Goal: Task Accomplishment & Management: Manage account settings

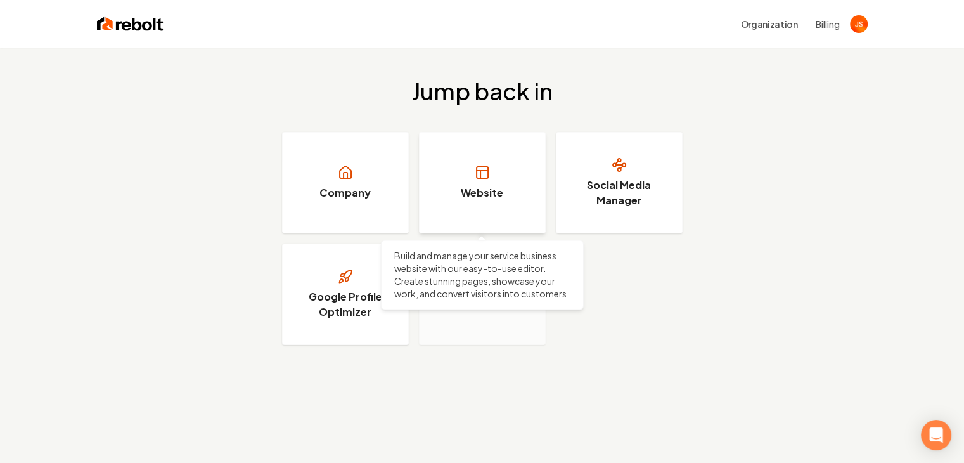
click at [462, 171] on link "Website" at bounding box center [482, 182] width 127 height 101
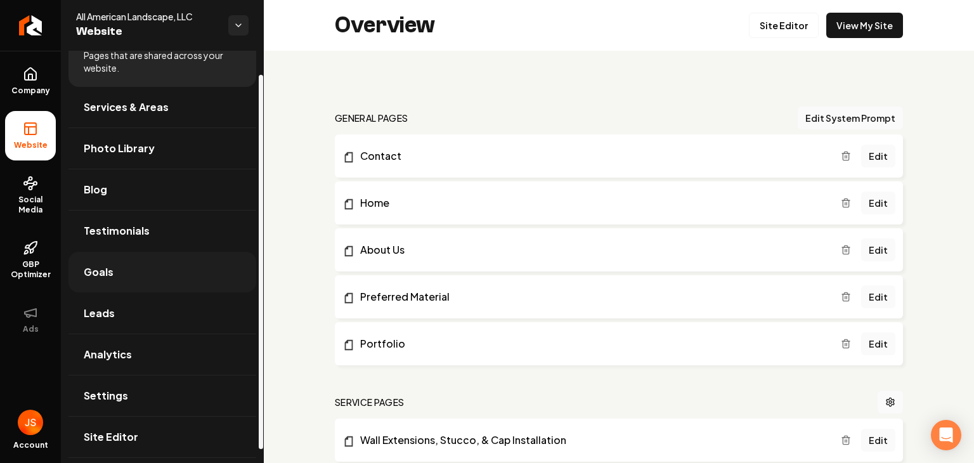
scroll to position [41, 0]
click at [41, 256] on link "GBP Optimizer" at bounding box center [30, 260] width 51 height 60
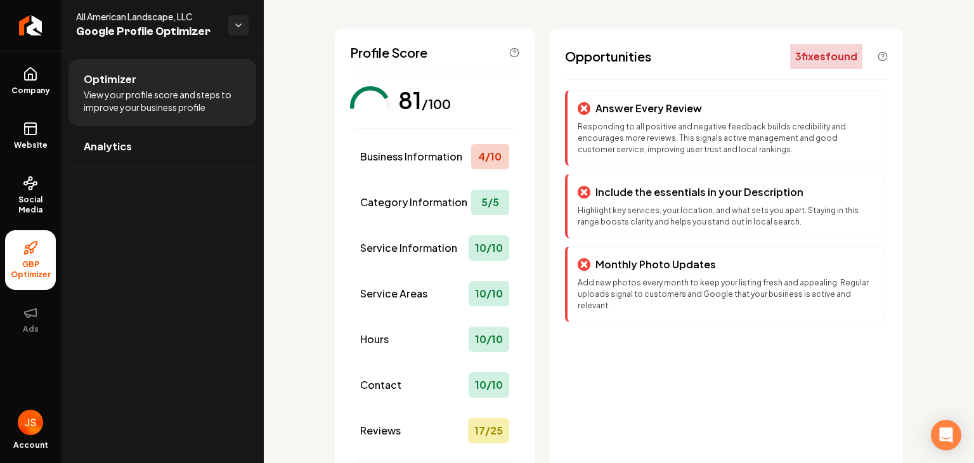
scroll to position [42, 0]
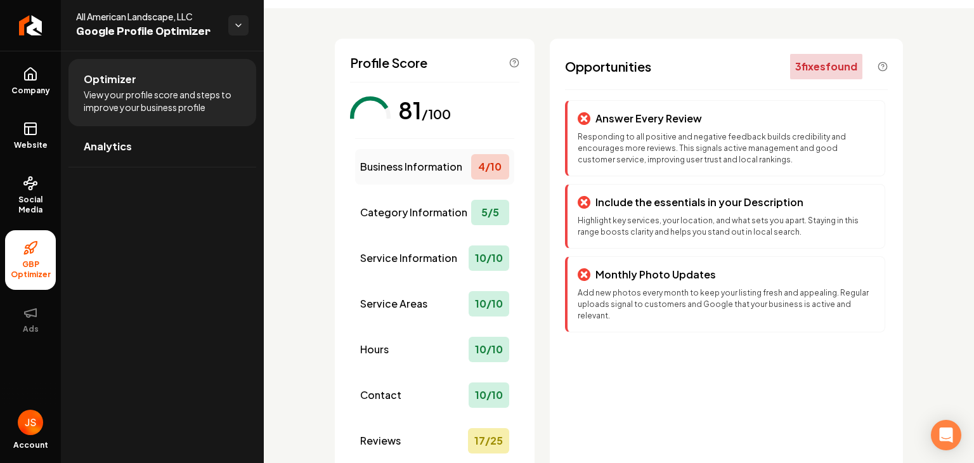
click at [464, 172] on div "Business Information 4 / 10" at bounding box center [434, 167] width 159 height 36
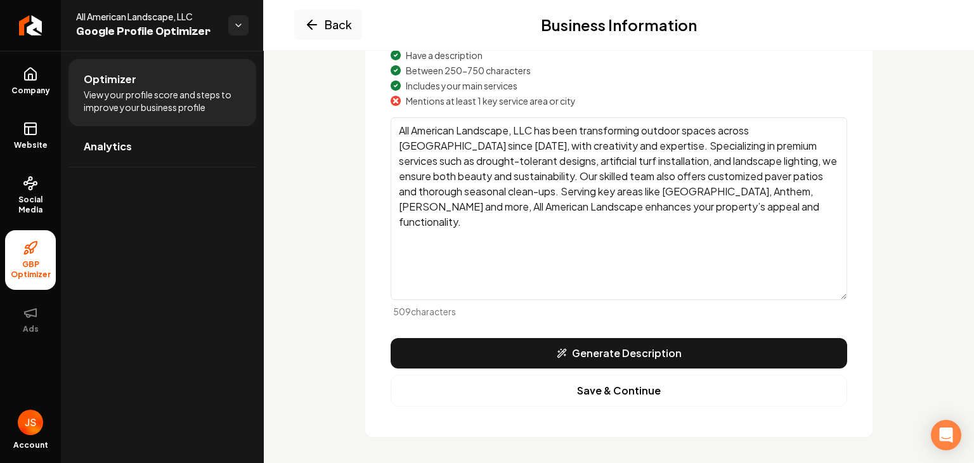
scroll to position [228, 0]
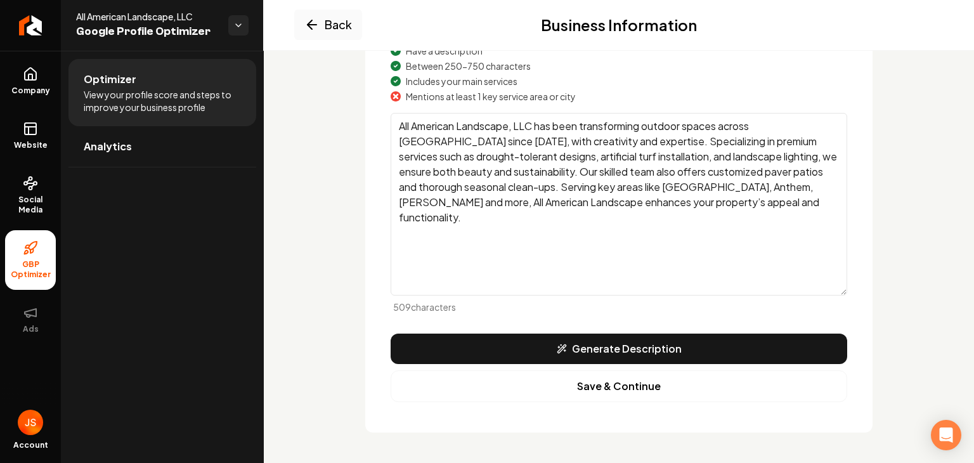
click at [590, 158] on textarea "All American Landscape, LLC has been transforming outdoor spaces across [GEOGRA…" at bounding box center [619, 204] width 457 height 183
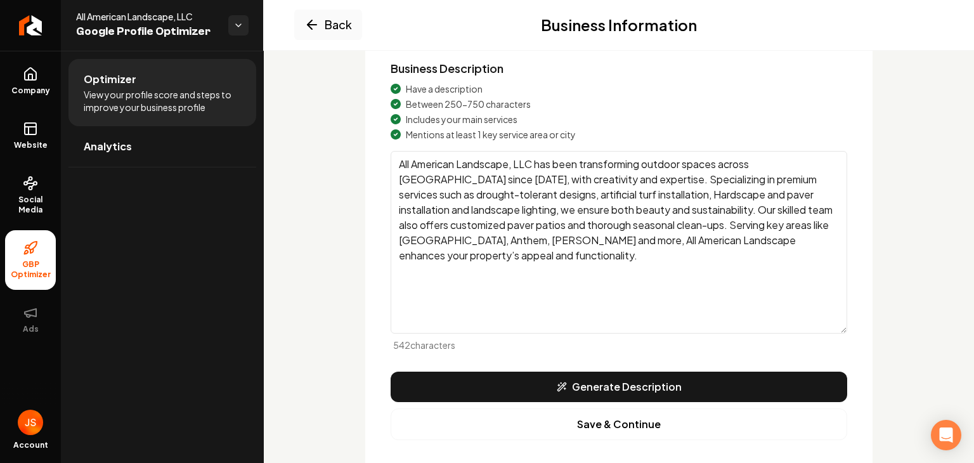
scroll to position [101, 0]
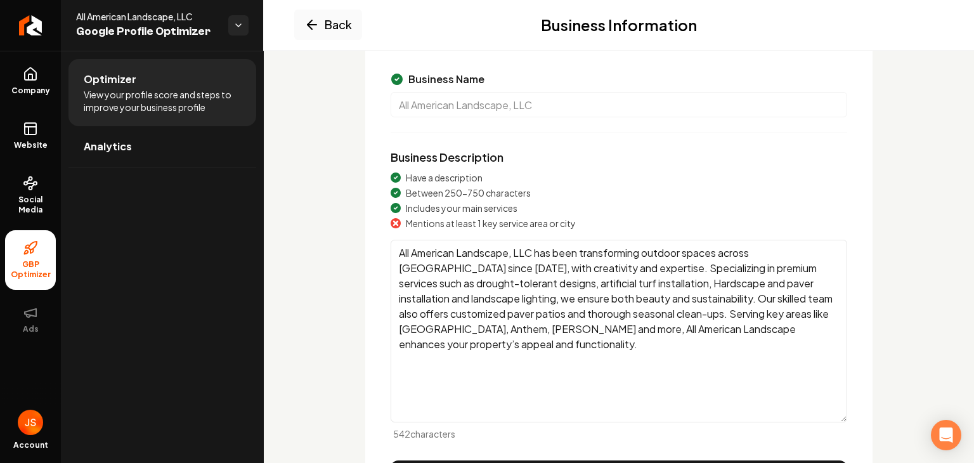
click at [453, 324] on textarea "All American Landscape, LLC has been transforming outdoor spaces across [GEOGRA…" at bounding box center [619, 331] width 457 height 183
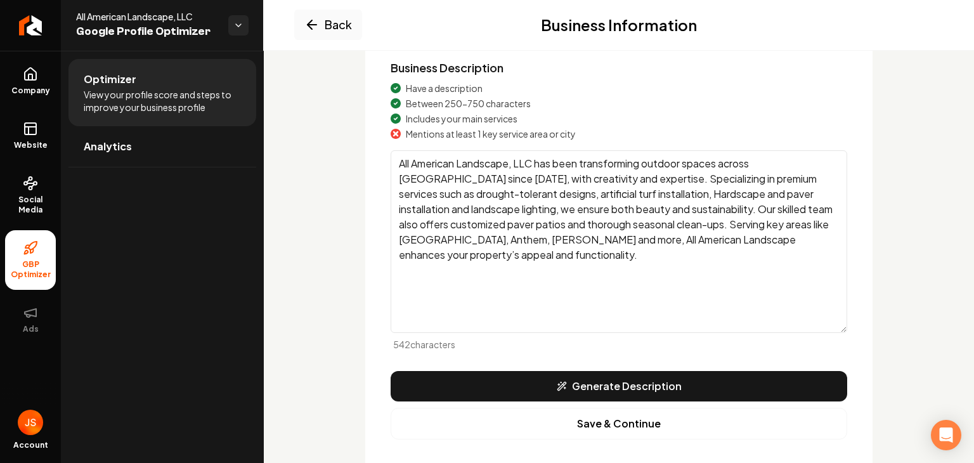
scroll to position [228, 0]
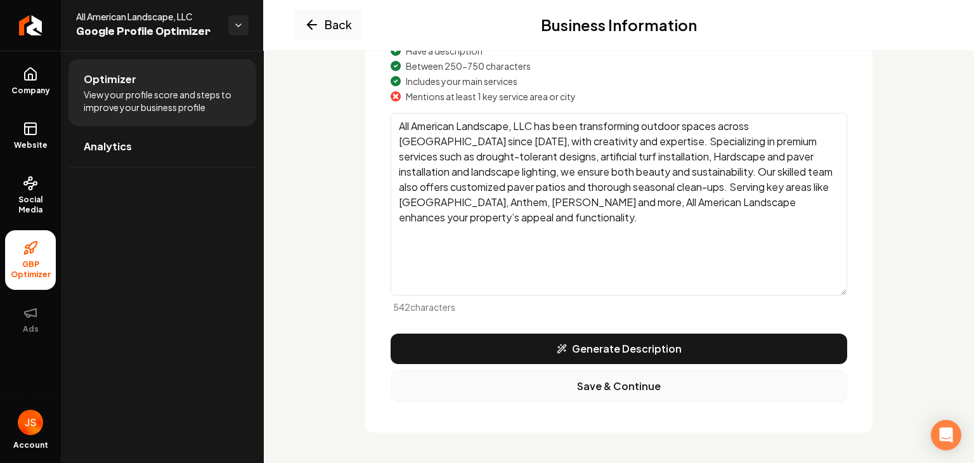
type textarea "All American Landscape, LLC has been transforming outdoor spaces across [GEOGRA…"
click at [603, 387] on button "Save & Continue" at bounding box center [619, 386] width 457 height 32
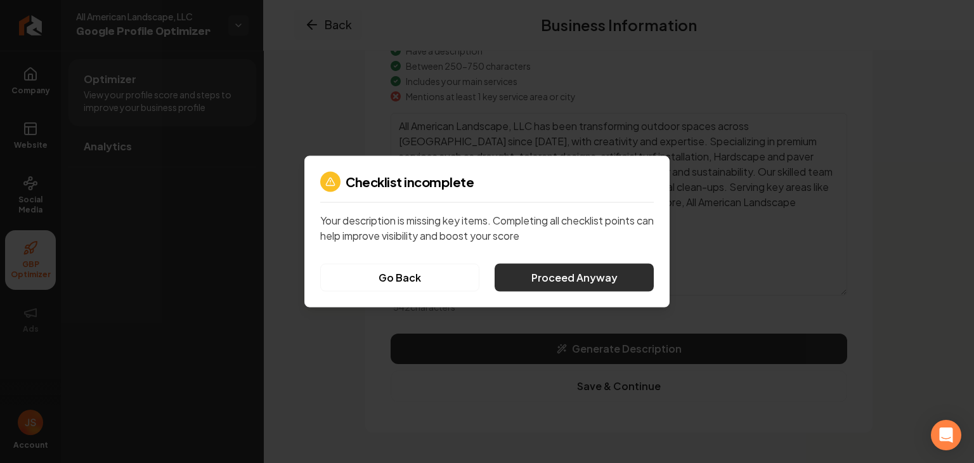
click at [543, 274] on button "Proceed Anyway" at bounding box center [574, 278] width 159 height 28
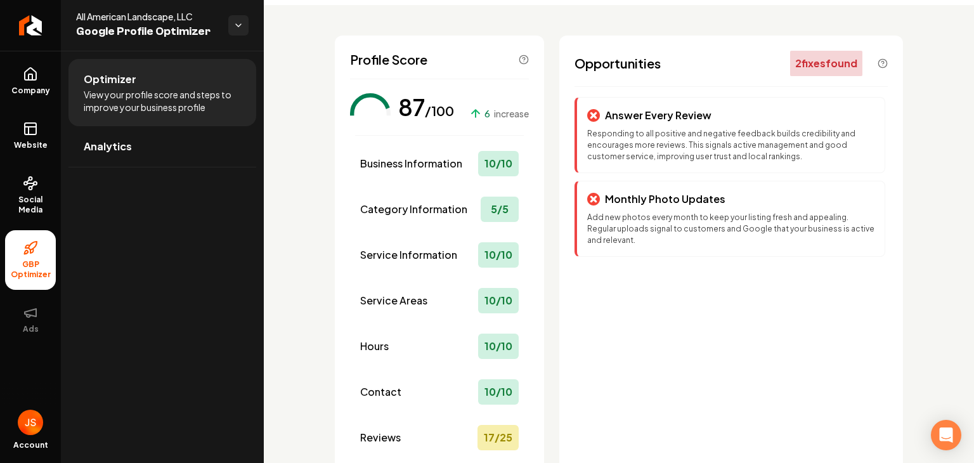
scroll to position [37, 0]
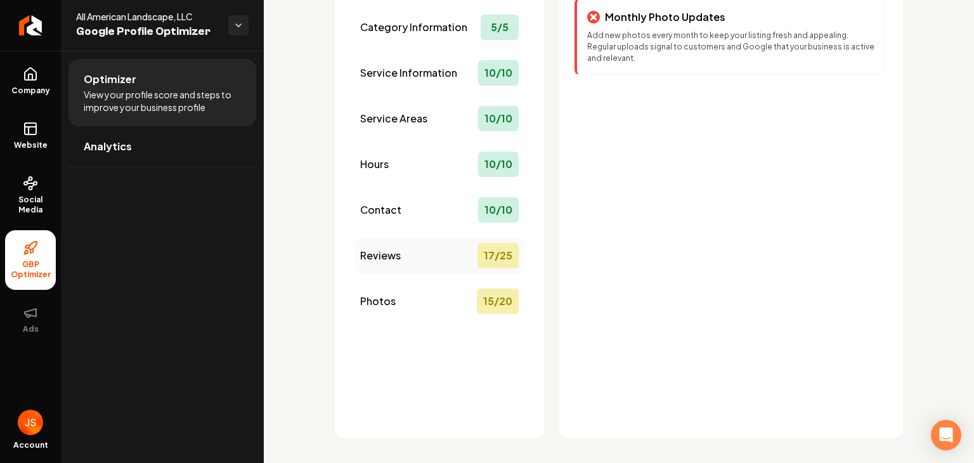
click at [432, 262] on div "Reviews 17 / 25" at bounding box center [439, 256] width 169 height 36
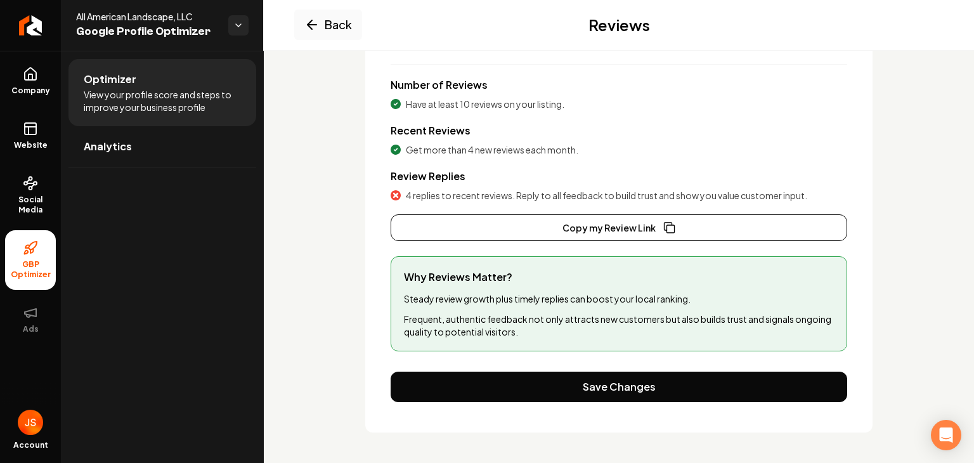
scroll to position [181, 0]
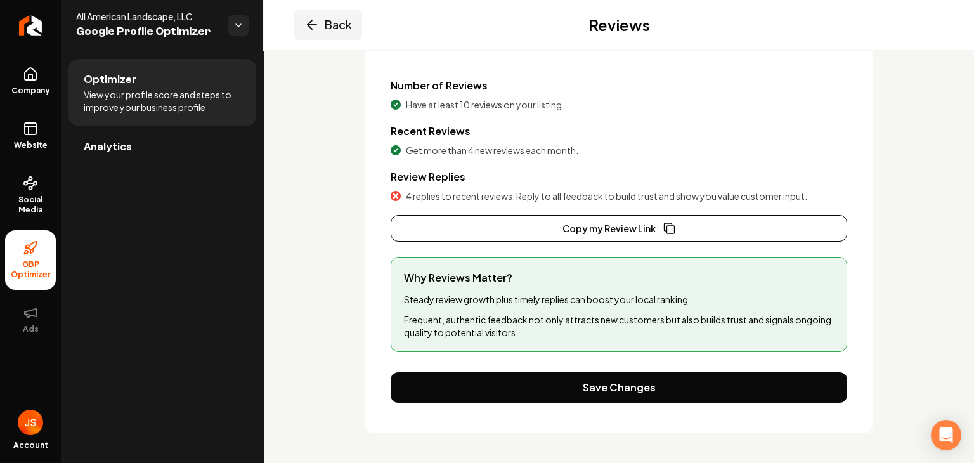
click at [323, 25] on button "Back" at bounding box center [328, 25] width 68 height 30
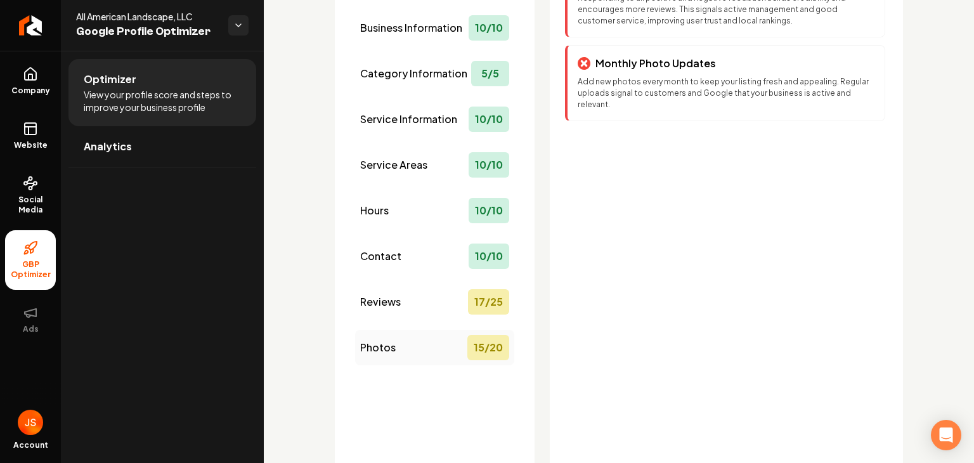
click at [417, 347] on div "Photos 15 / 20" at bounding box center [434, 348] width 159 height 36
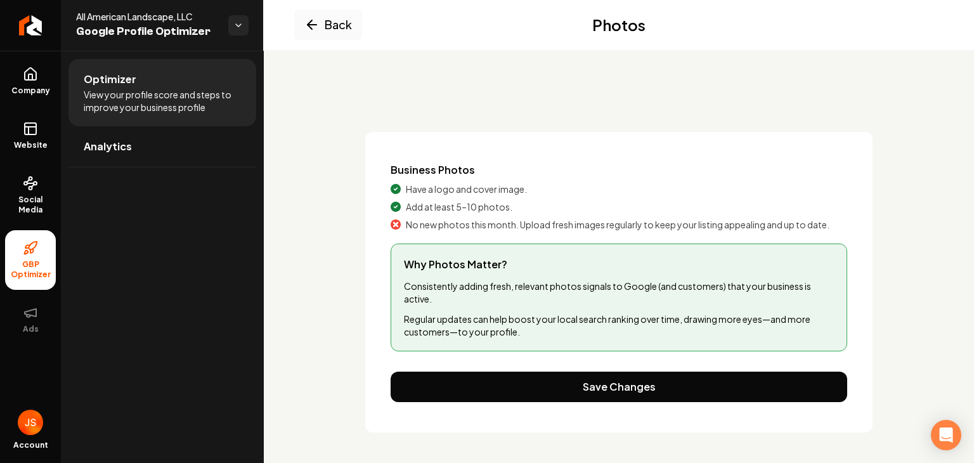
click at [340, 29] on button "Back" at bounding box center [328, 25] width 68 height 30
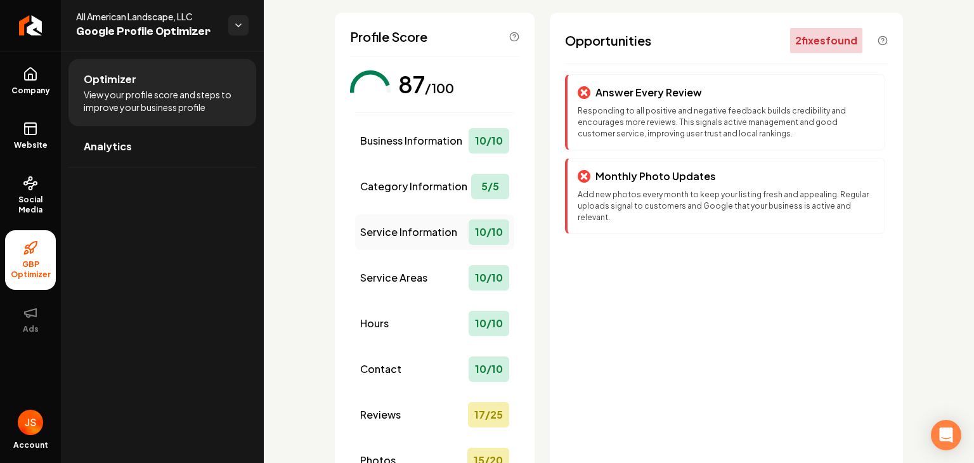
scroll to position [74, 0]
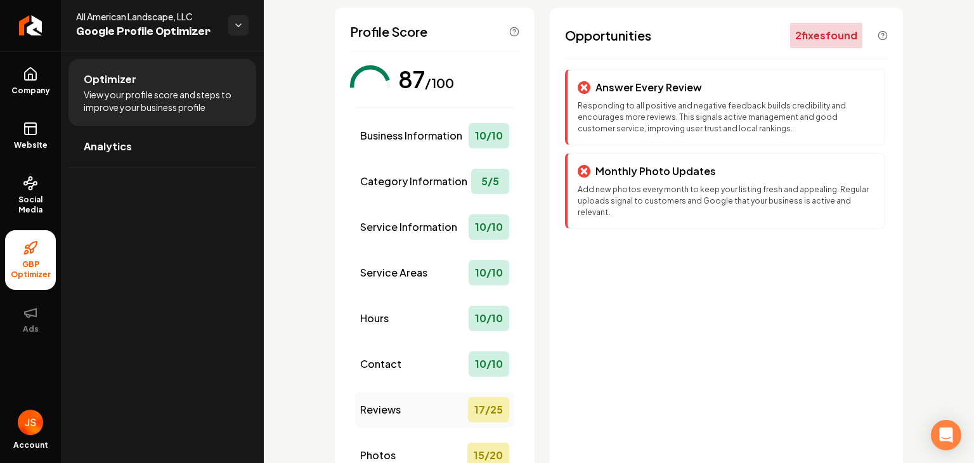
click at [424, 405] on div "Reviews 17 / 25" at bounding box center [434, 410] width 159 height 36
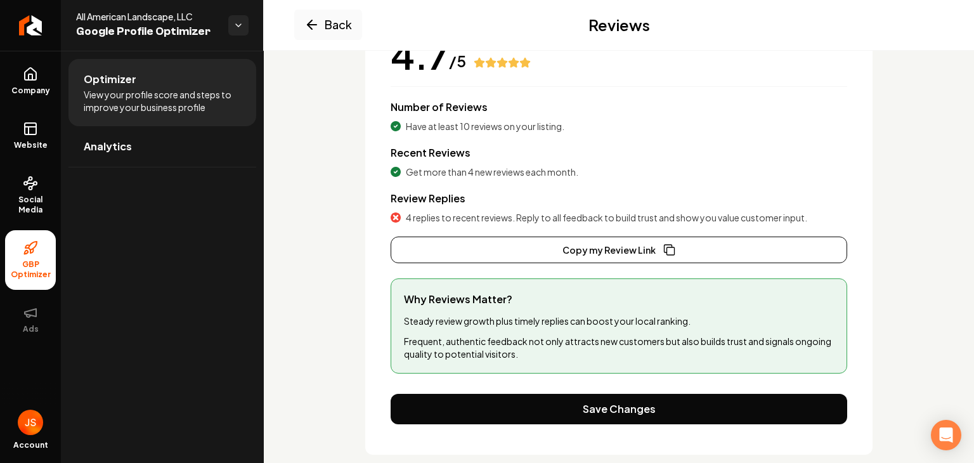
scroll to position [181, 0]
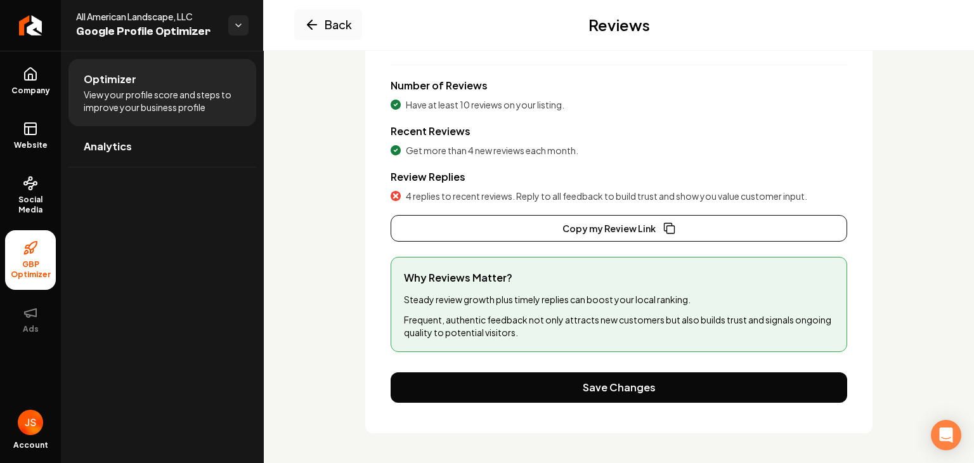
click at [444, 195] on span "4 replies to recent reviews. Reply to all feedback to build trust and show you …" at bounding box center [606, 196] width 401 height 13
click at [391, 197] on icon "Main content area" at bounding box center [396, 196] width 10 height 10
click at [393, 199] on icon "Main content area" at bounding box center [396, 196] width 10 height 10
click at [393, 198] on icon "Main content area" at bounding box center [396, 196] width 10 height 10
click at [348, 15] on button "Back" at bounding box center [328, 25] width 68 height 30
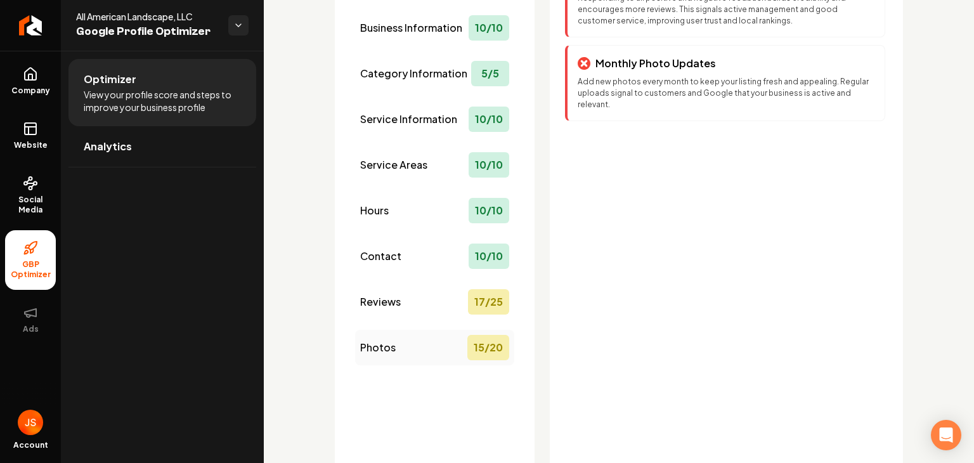
click at [413, 347] on div "Photos 15 / 20" at bounding box center [434, 348] width 159 height 36
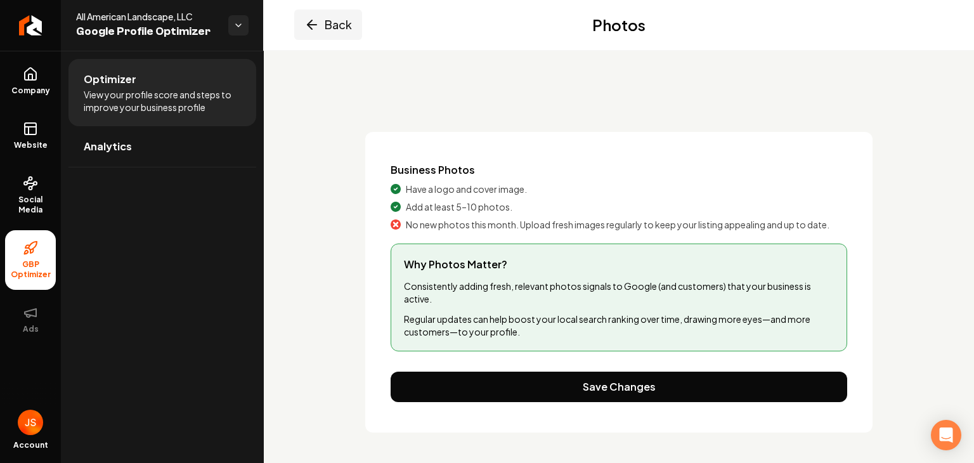
click at [345, 34] on button "Back" at bounding box center [328, 25] width 68 height 30
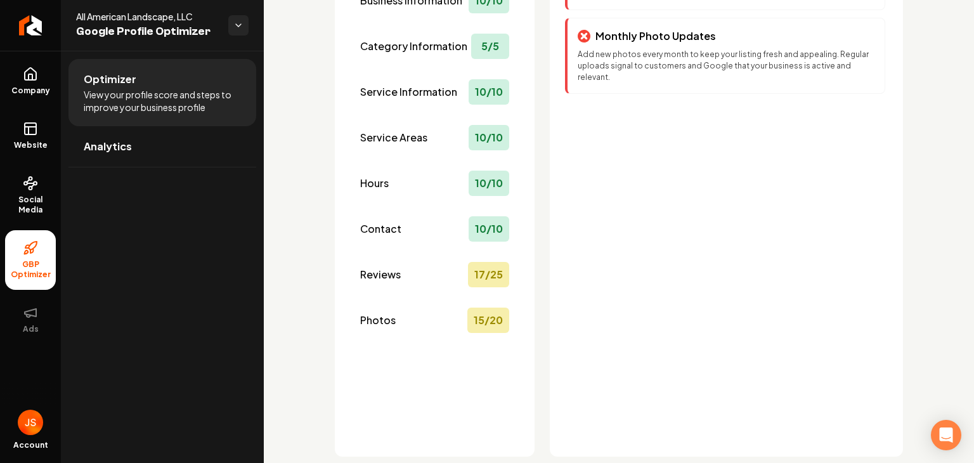
scroll to position [233, 0]
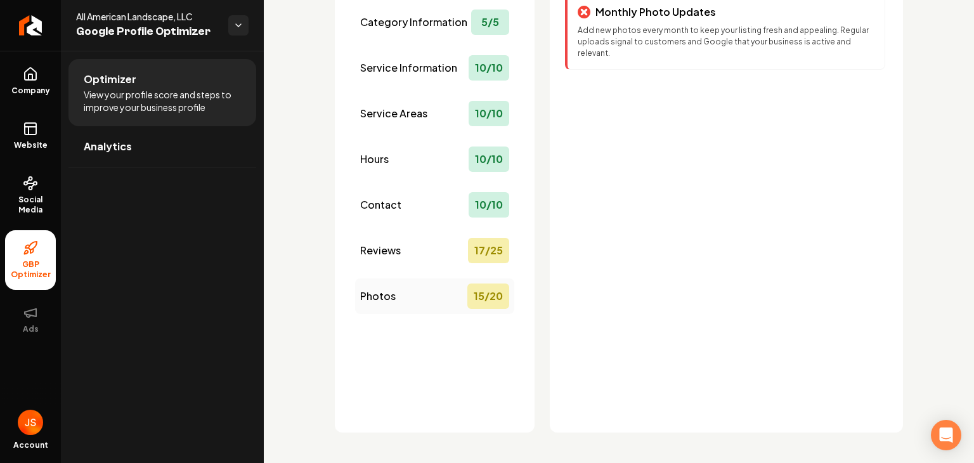
click at [467, 304] on div "15 / 20" at bounding box center [488, 295] width 42 height 25
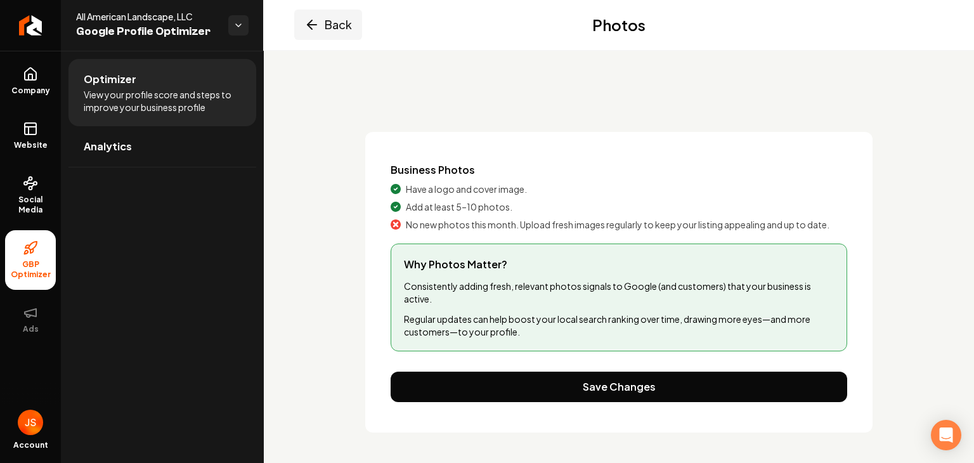
click at [318, 20] on icon "Main content area" at bounding box center [311, 24] width 15 height 15
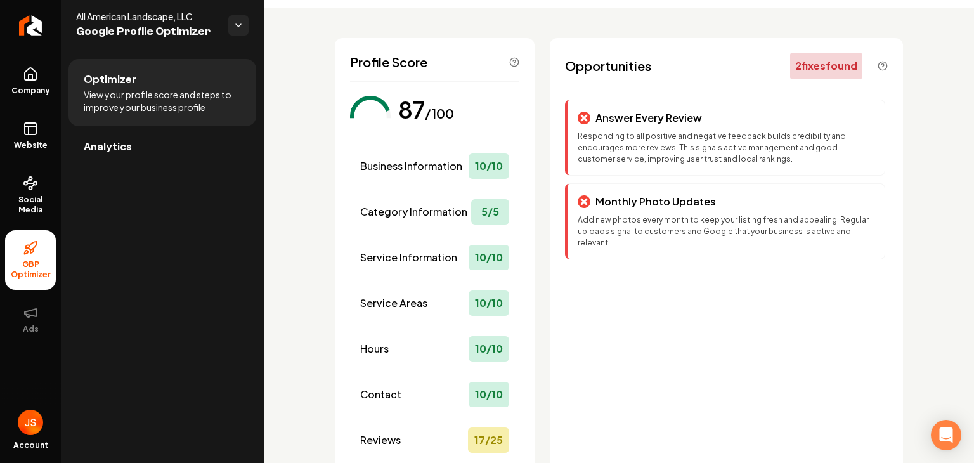
scroll to position [233, 0]
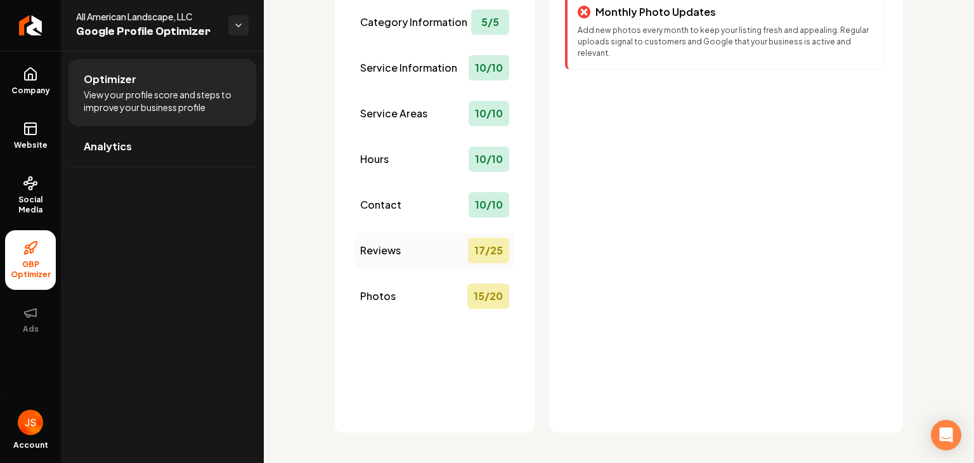
click at [400, 254] on div "Reviews 17 / 25" at bounding box center [434, 251] width 159 height 36
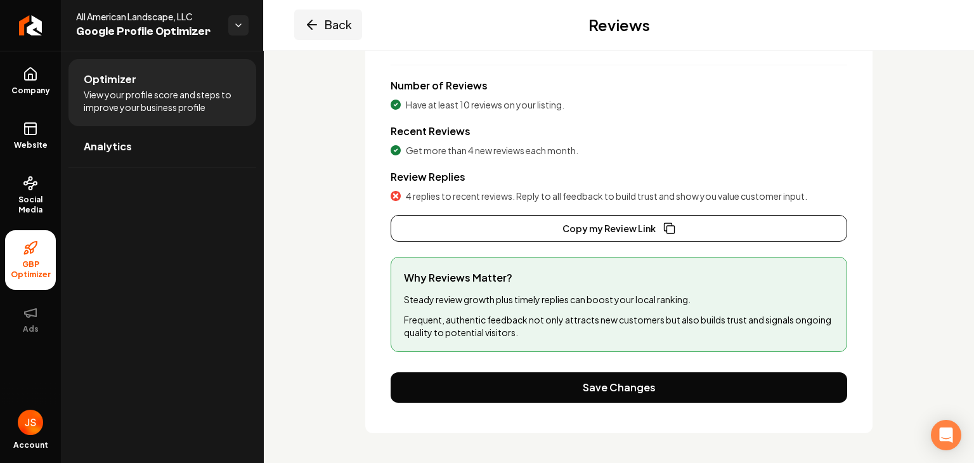
click at [306, 32] on button "Back" at bounding box center [328, 25] width 68 height 30
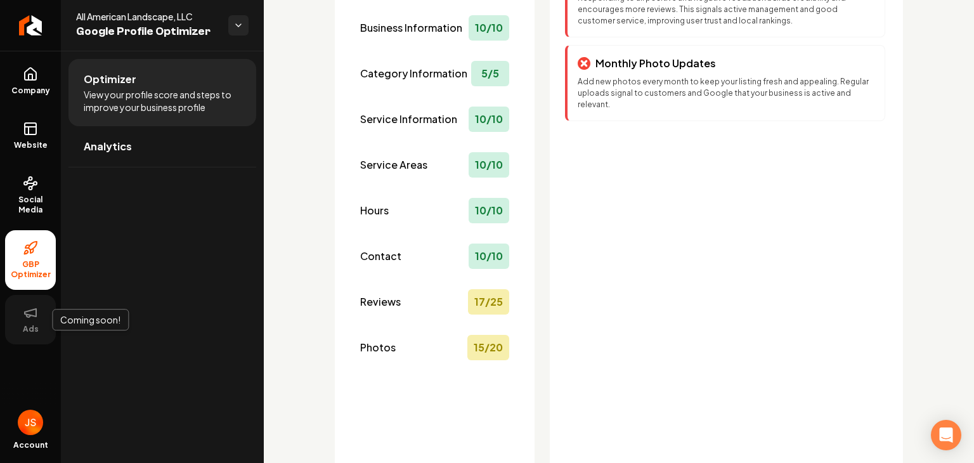
click at [28, 308] on icon at bounding box center [30, 312] width 15 height 15
click at [46, 133] on link "Website" at bounding box center [30, 135] width 51 height 49
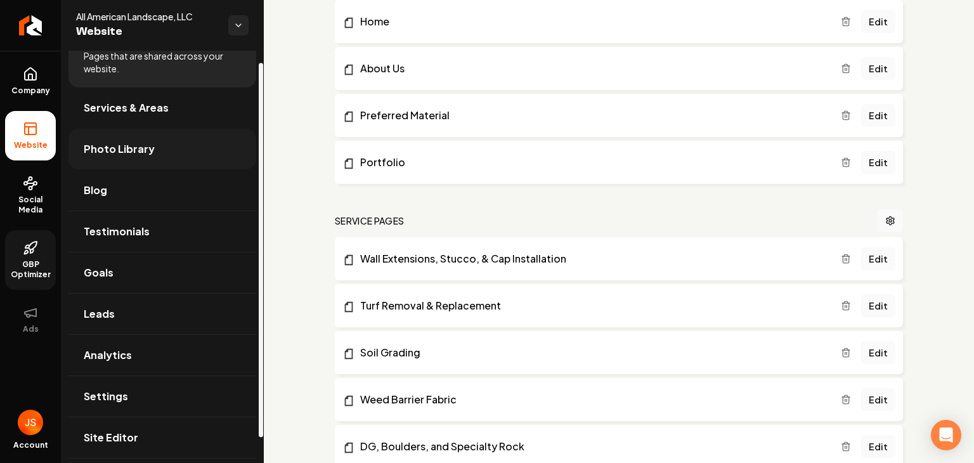
scroll to position [41, 0]
click at [174, 201] on link "Blog" at bounding box center [162, 188] width 188 height 41
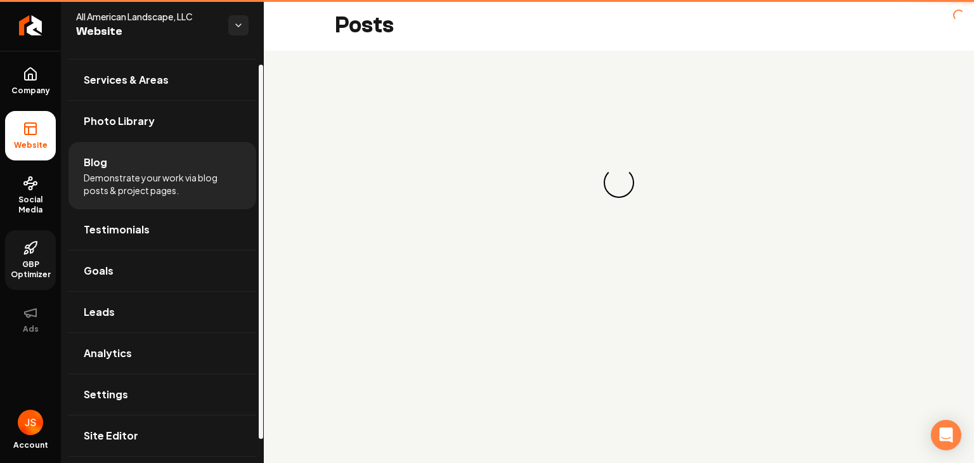
scroll to position [15, 0]
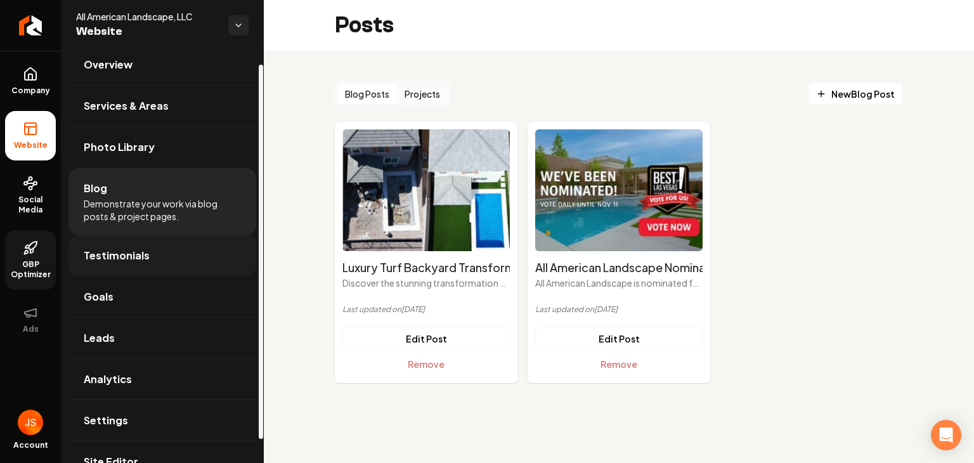
click at [160, 249] on link "Testimonials" at bounding box center [162, 255] width 188 height 41
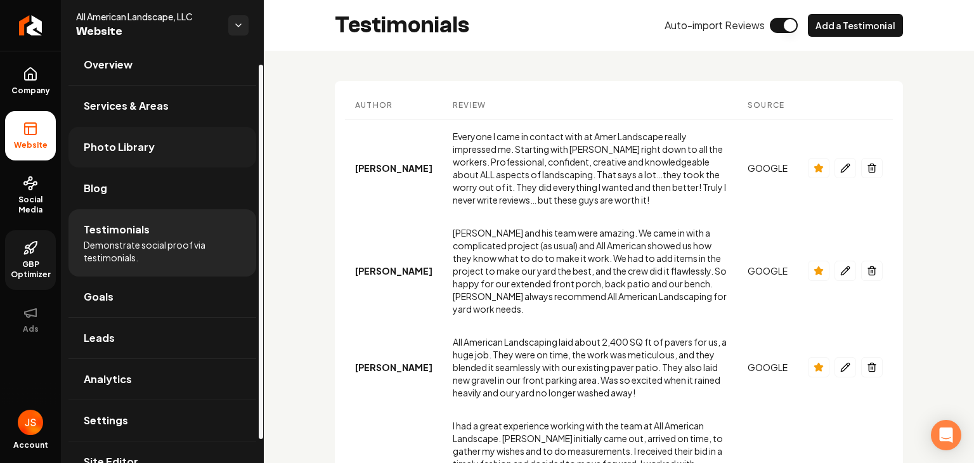
click at [139, 153] on span "Photo Library" at bounding box center [119, 146] width 71 height 15
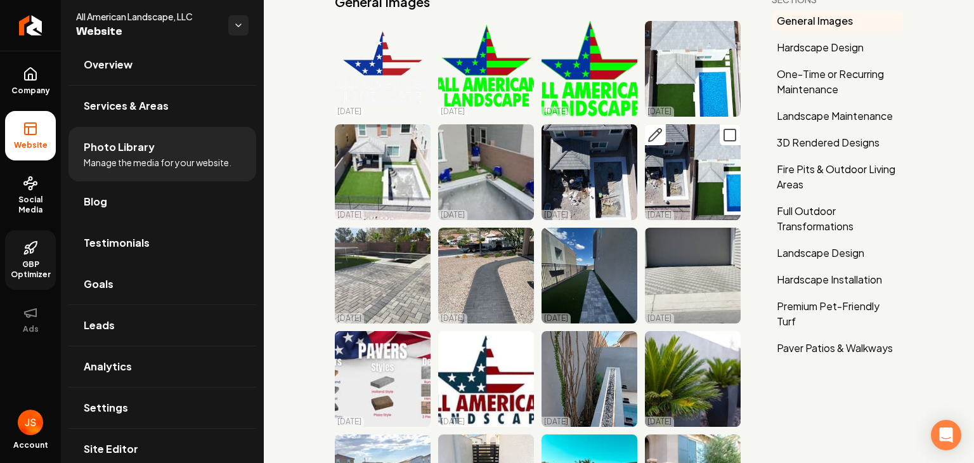
scroll to position [127, 0]
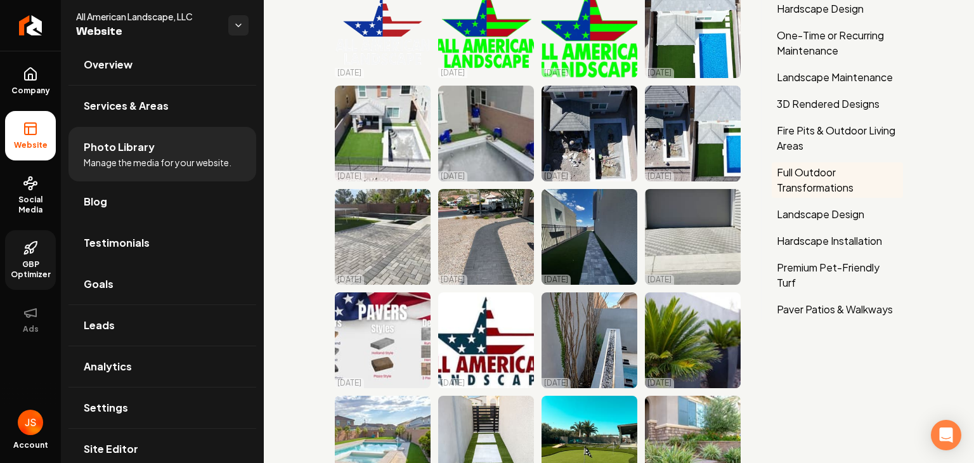
click at [821, 188] on button "Full Outdoor Transformations" at bounding box center [837, 180] width 131 height 36
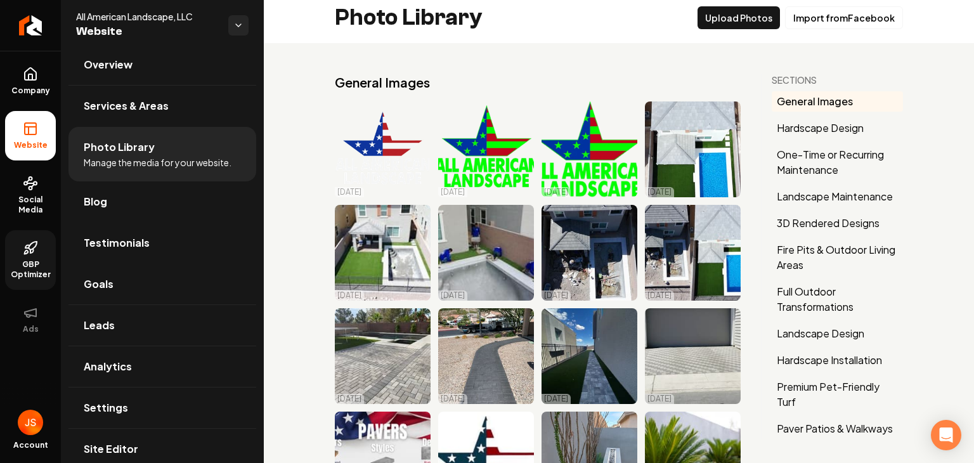
scroll to position [0, 0]
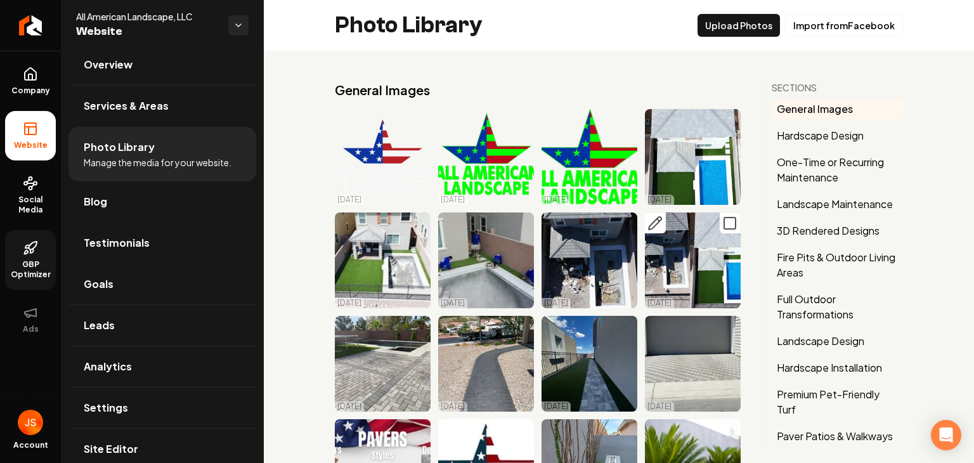
click at [724, 217] on rect "Main content area" at bounding box center [729, 222] width 11 height 11
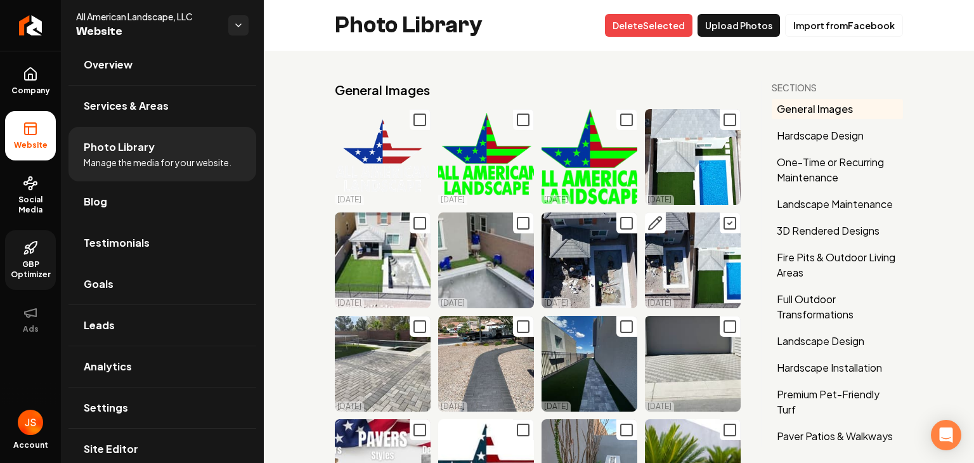
click at [724, 217] on rect "Main content area" at bounding box center [729, 222] width 11 height 11
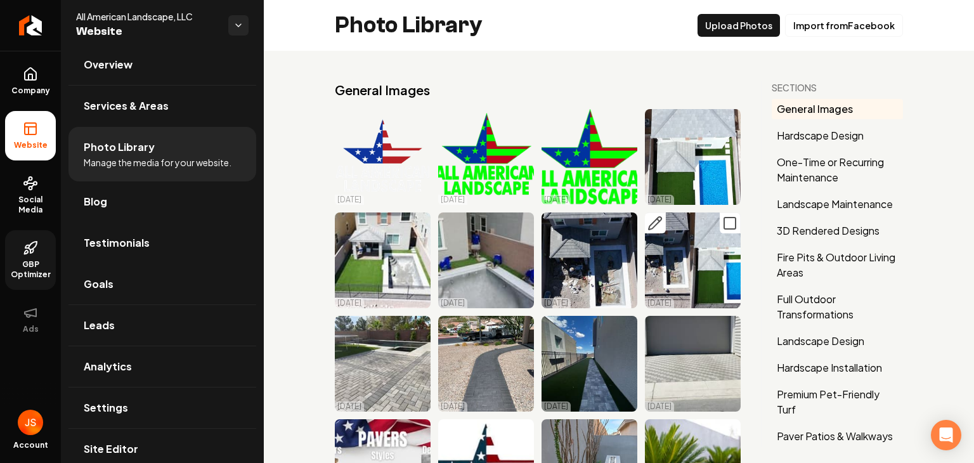
click at [649, 224] on icon "Main content area" at bounding box center [655, 223] width 13 height 13
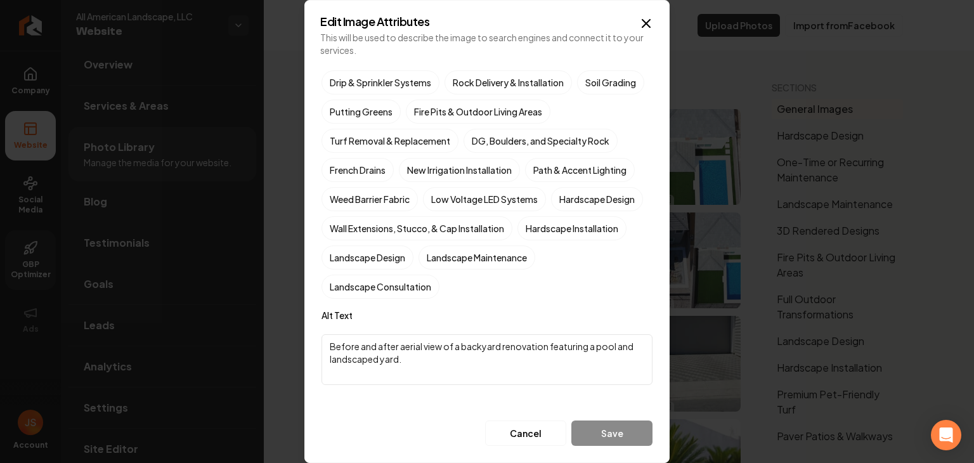
scroll to position [365, 0]
click at [413, 257] on label "Landscape Design" at bounding box center [367, 257] width 92 height 24
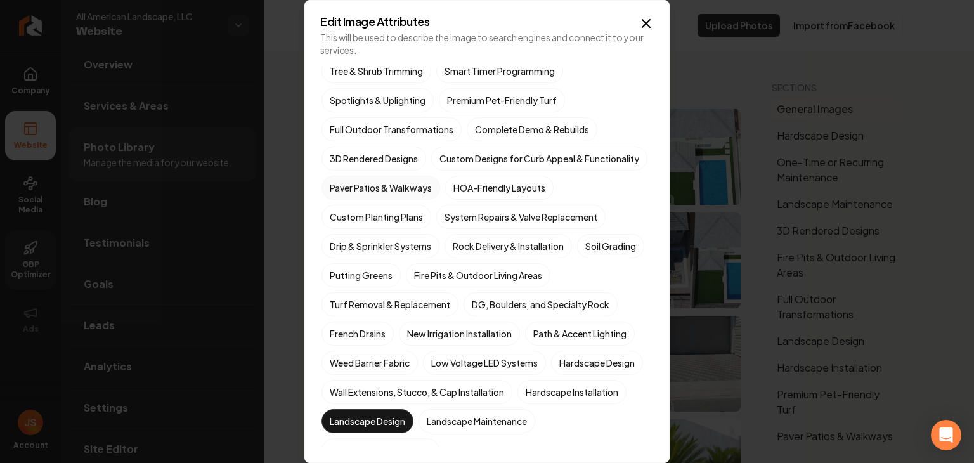
scroll to position [175, 0]
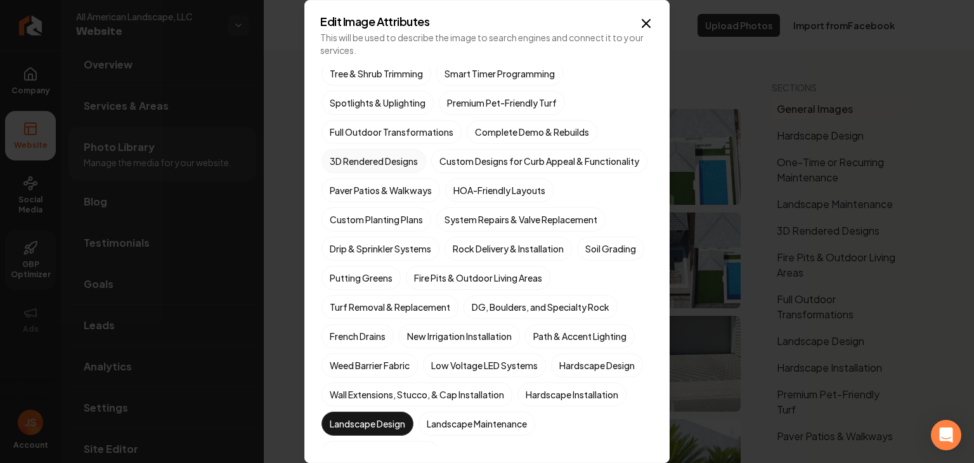
click at [386, 162] on label "3D Rendered Designs" at bounding box center [373, 161] width 105 height 24
click at [344, 328] on button "3D Rendered Designs" at bounding box center [336, 335] width 15 height 15
click at [401, 139] on label "Full Outdoor Transformations" at bounding box center [391, 132] width 140 height 24
click at [344, 299] on button "Full Outdoor Transformations" at bounding box center [336, 306] width 15 height 15
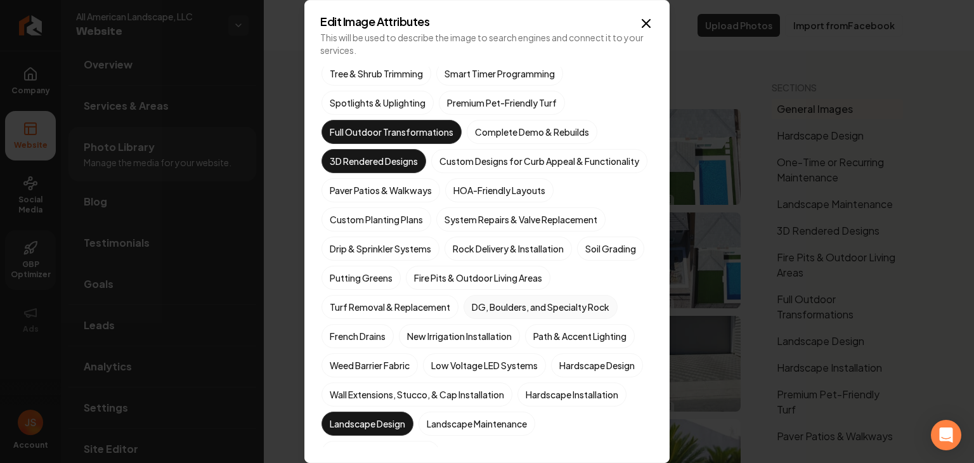
scroll to position [365, 0]
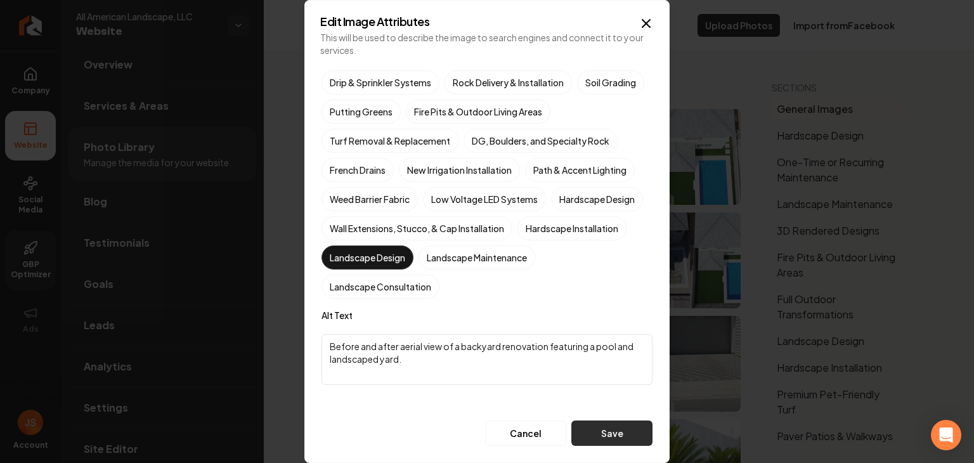
click at [609, 441] on button "Save" at bounding box center [611, 432] width 81 height 25
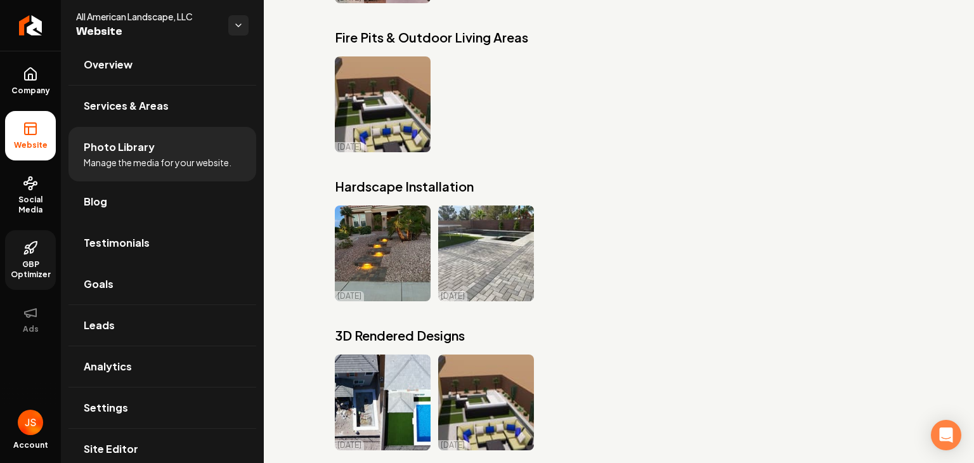
scroll to position [4464, 0]
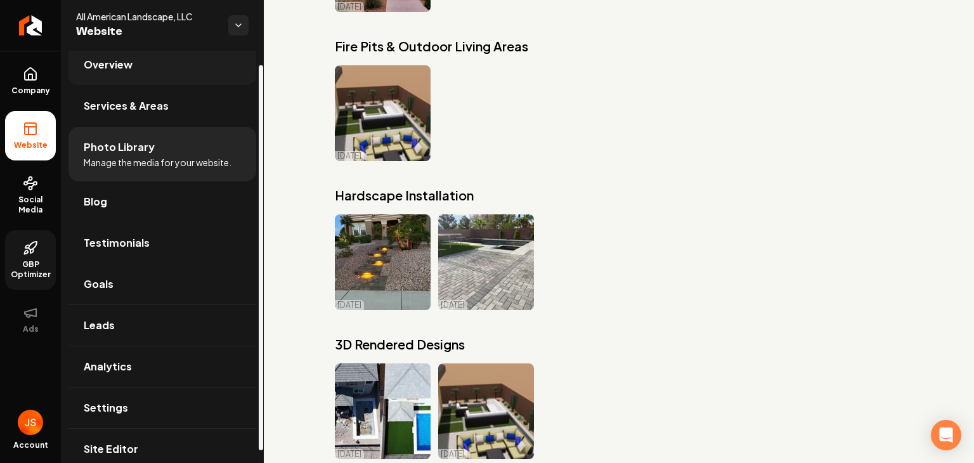
click at [160, 77] on link "Overview" at bounding box center [162, 64] width 188 height 41
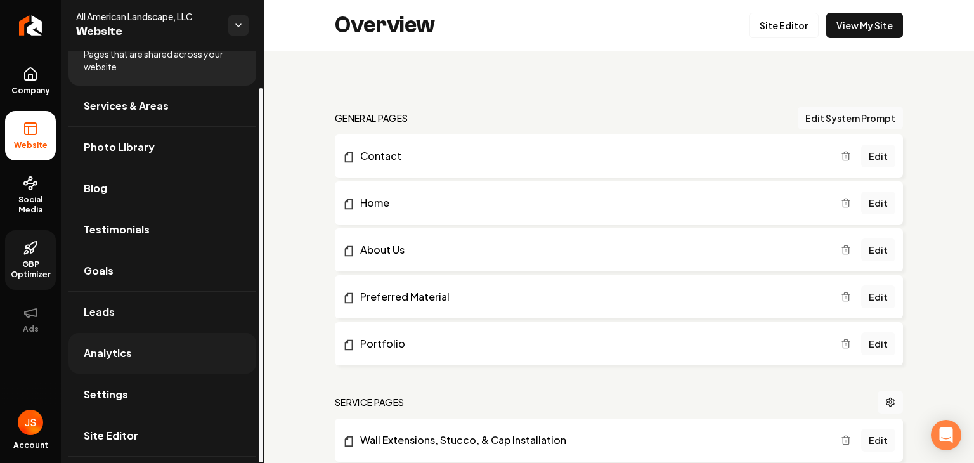
click at [142, 350] on link "Analytics" at bounding box center [162, 353] width 188 height 41
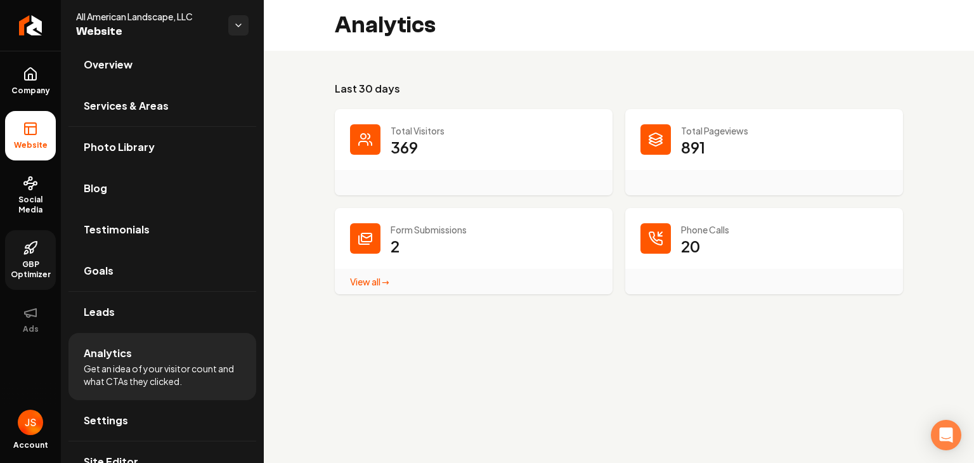
click at [368, 282] on link "View all → Form Submissions stats" at bounding box center [369, 281] width 39 height 11
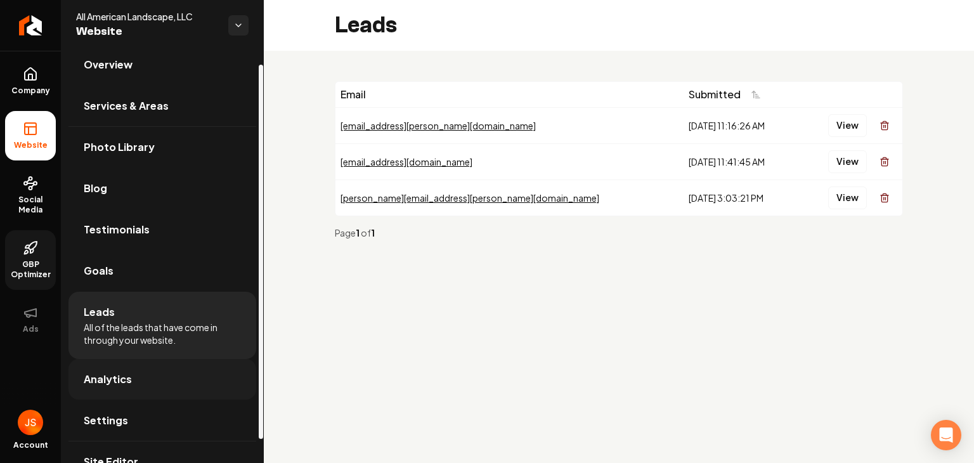
click at [155, 368] on link "Analytics" at bounding box center [162, 379] width 188 height 41
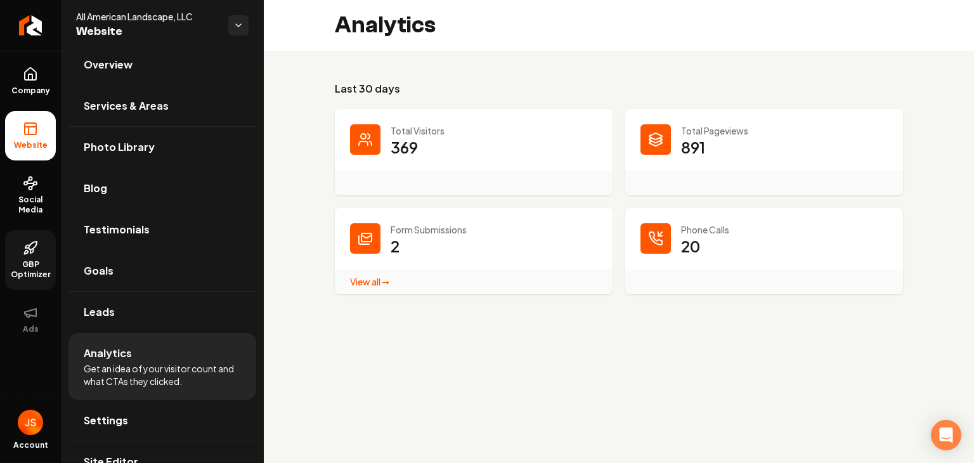
click at [370, 283] on link "View all → Form Submissions stats" at bounding box center [369, 281] width 39 height 11
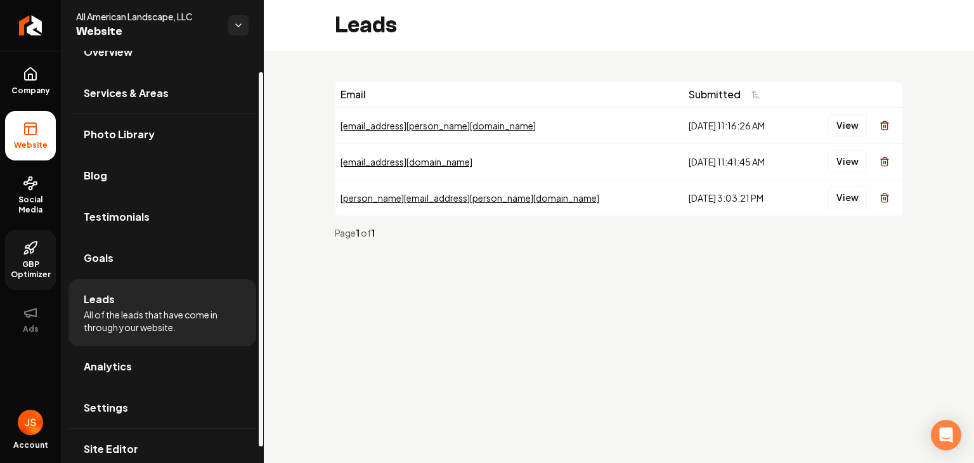
scroll to position [41, 0]
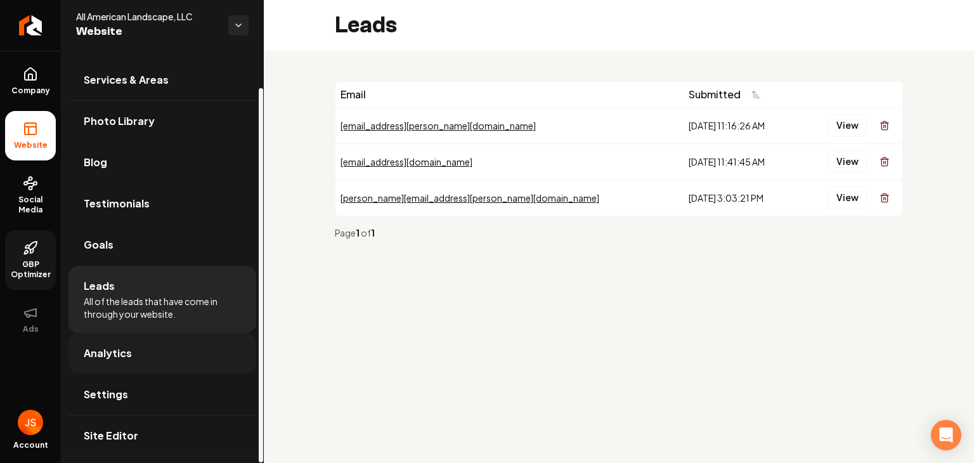
click at [181, 347] on link "Analytics" at bounding box center [162, 353] width 188 height 41
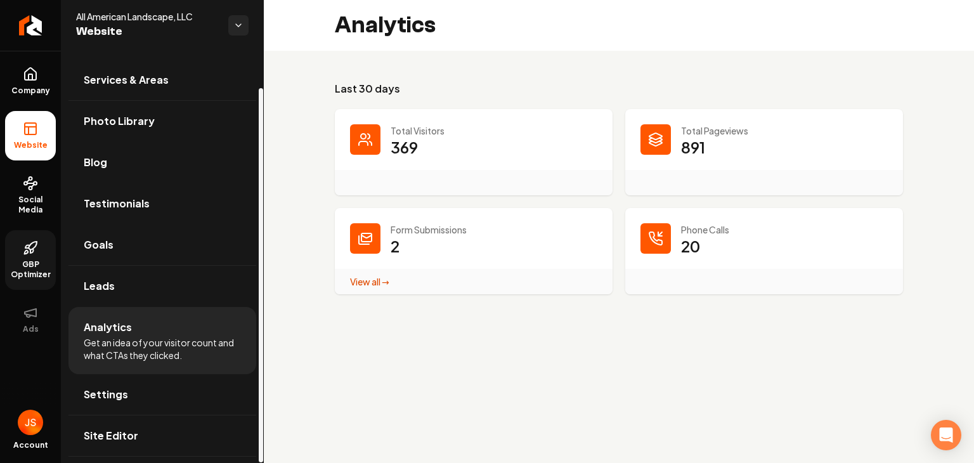
click at [398, 145] on p "369" at bounding box center [404, 147] width 27 height 20
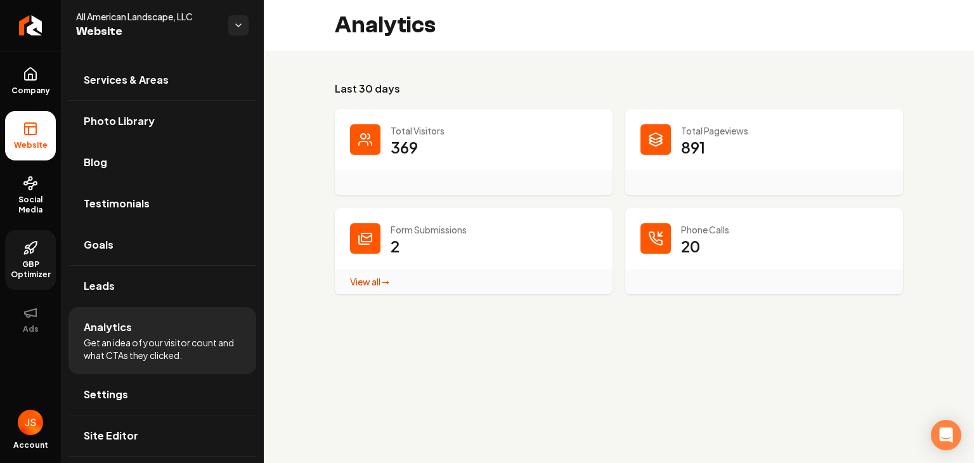
click at [361, 136] on icon "Main content area" at bounding box center [365, 139] width 15 height 15
click at [415, 123] on div "Total Visitors 369" at bounding box center [474, 152] width 278 height 86
click at [657, 122] on div "Total Pageviews 891" at bounding box center [764, 152] width 278 height 86
click at [677, 134] on dt "Total Pageviews" at bounding box center [763, 130] width 247 height 13
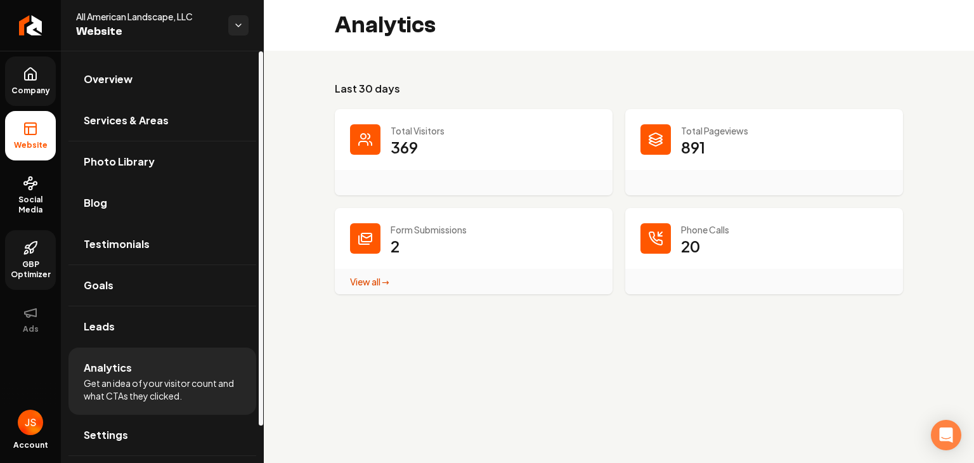
click at [45, 89] on span "Company" at bounding box center [30, 91] width 49 height 10
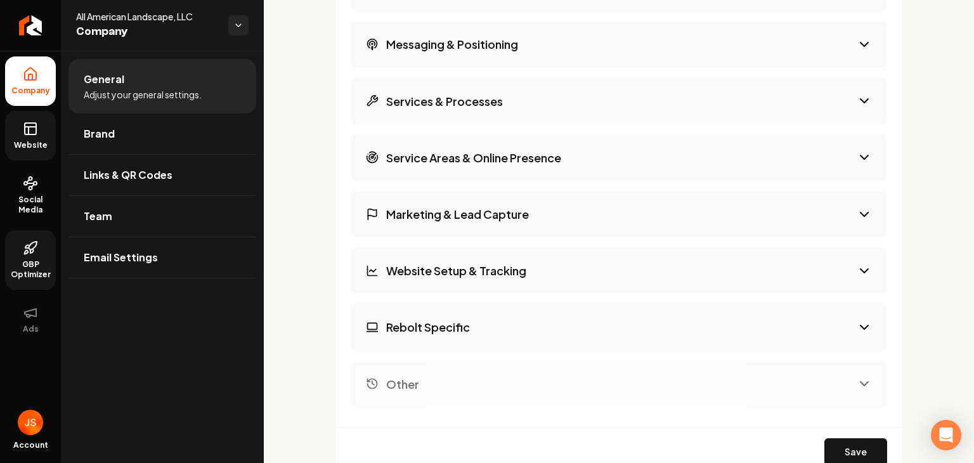
scroll to position [1879, 0]
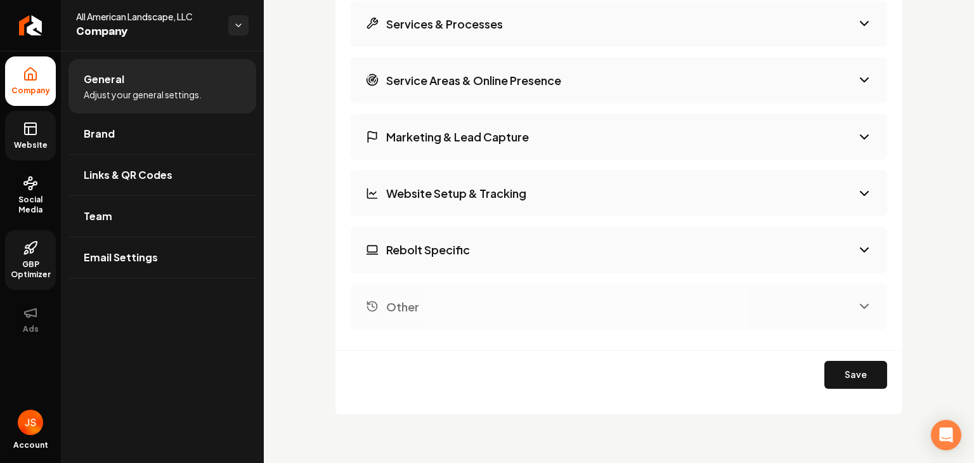
click at [505, 145] on button "Marketing & Lead Capture" at bounding box center [619, 136] width 536 height 46
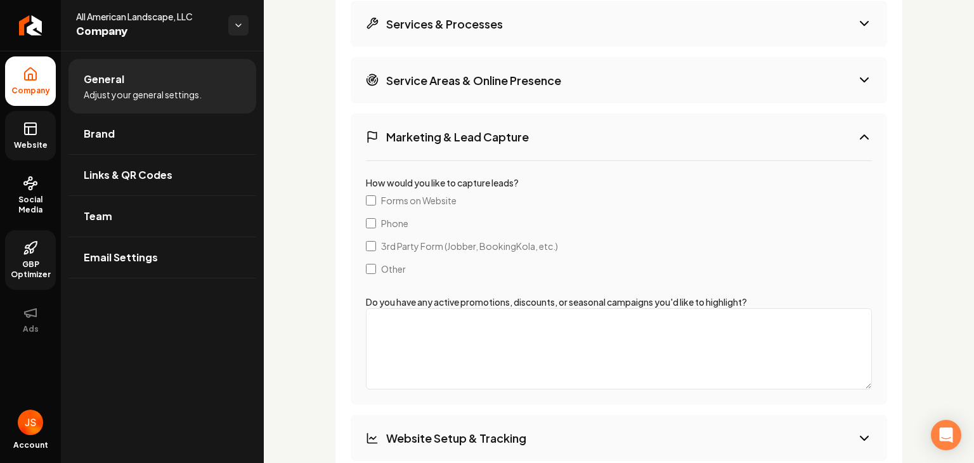
click at [505, 145] on button "Marketing & Lead Capture" at bounding box center [619, 136] width 536 height 46
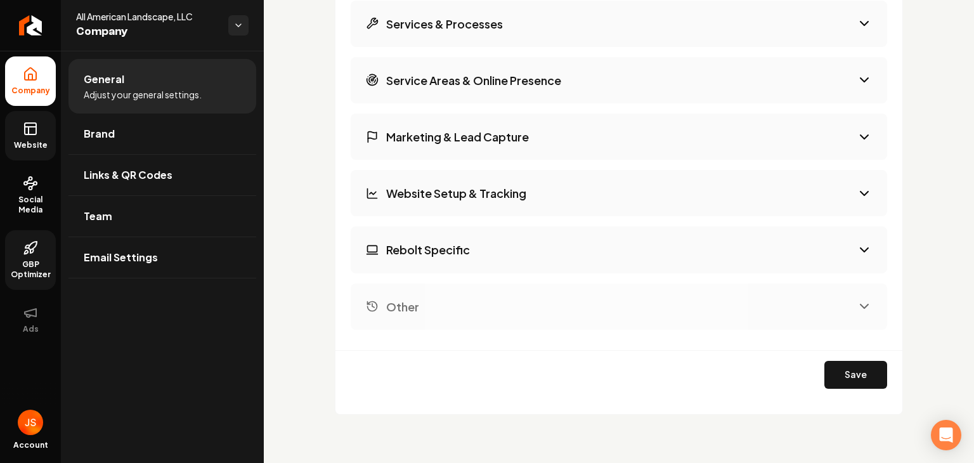
click at [487, 245] on button "Rebolt Specific" at bounding box center [619, 249] width 536 height 46
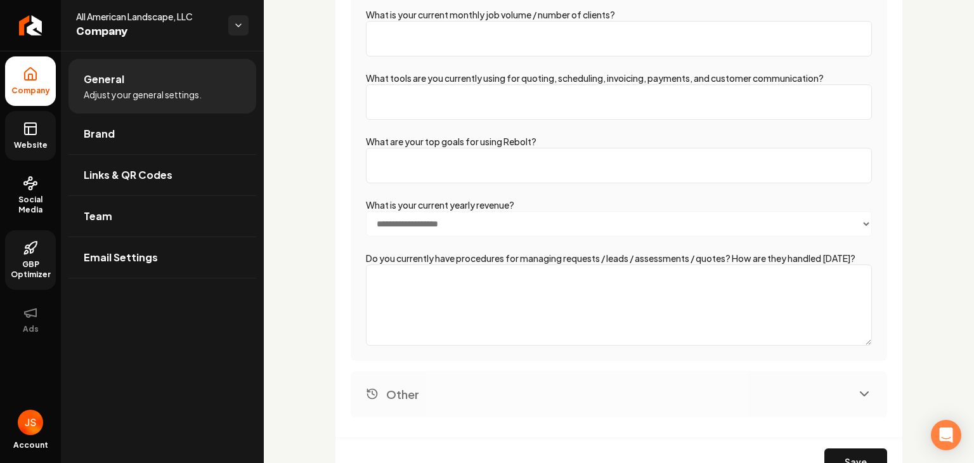
scroll to position [2196, 0]
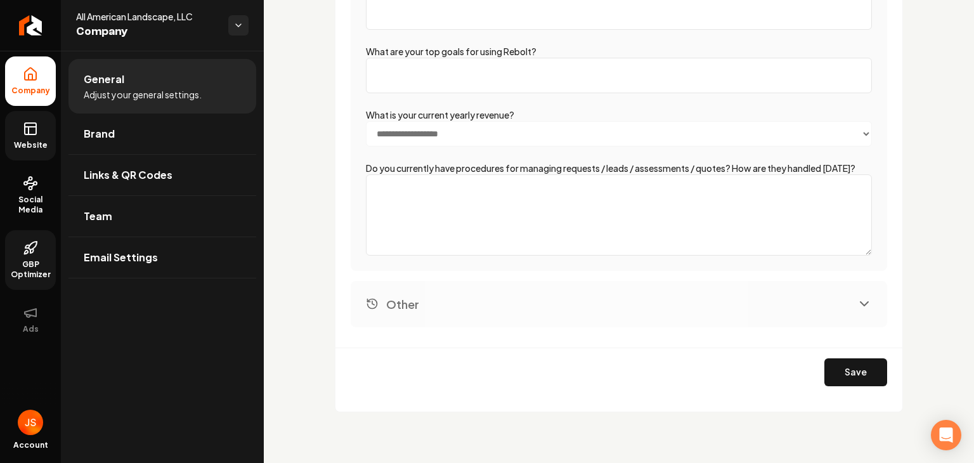
click at [470, 294] on button "Other" at bounding box center [619, 304] width 536 height 46
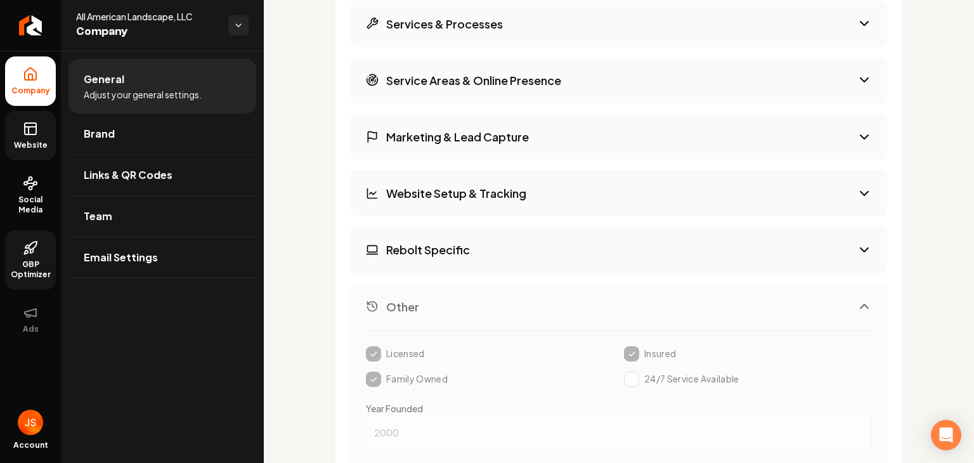
click at [470, 294] on button "Other" at bounding box center [619, 306] width 536 height 46
